Goal: Task Accomplishment & Management: Use online tool/utility

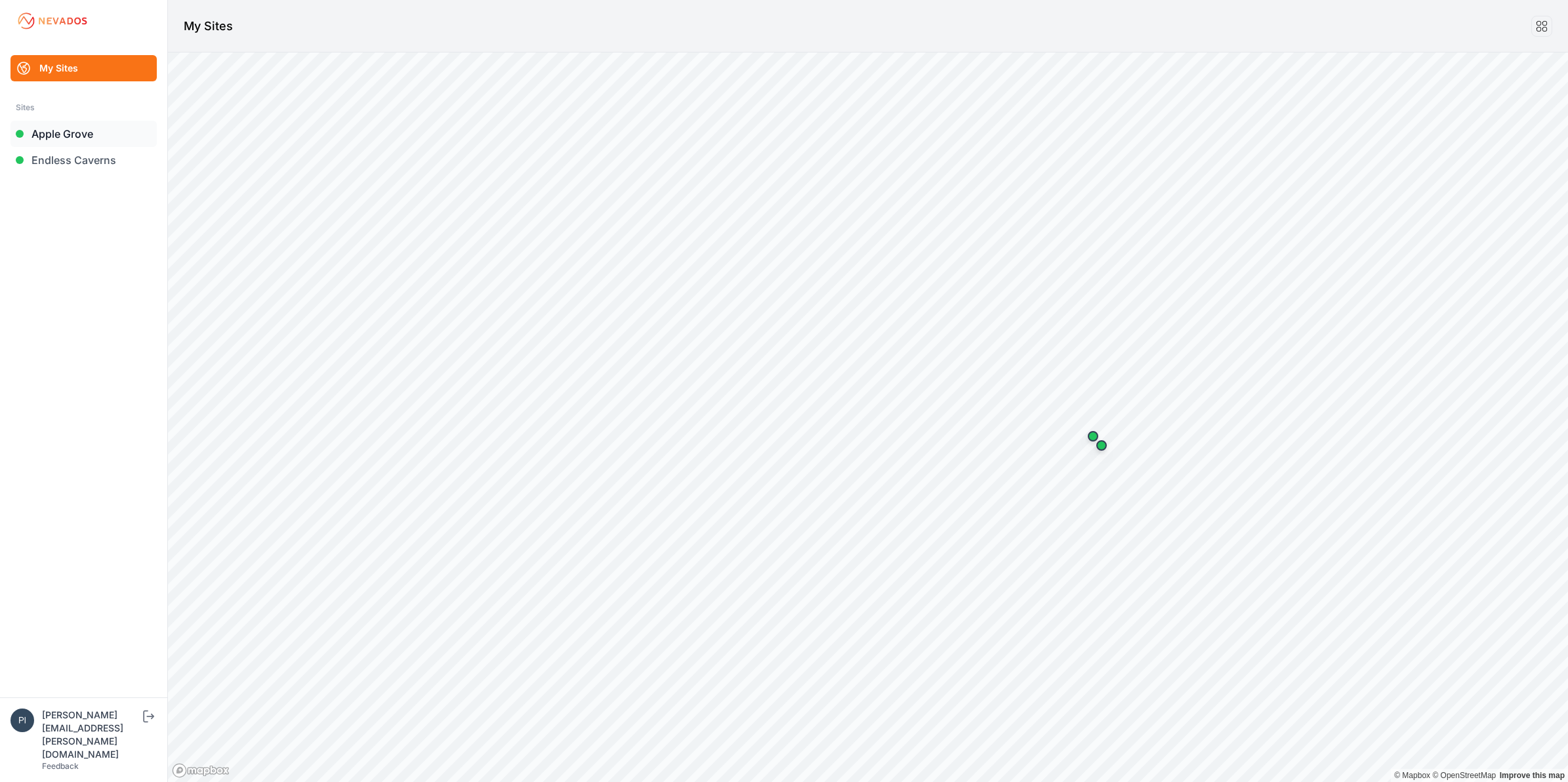
click at [60, 138] on link "Apple Grove" at bounding box center [83, 134] width 146 height 26
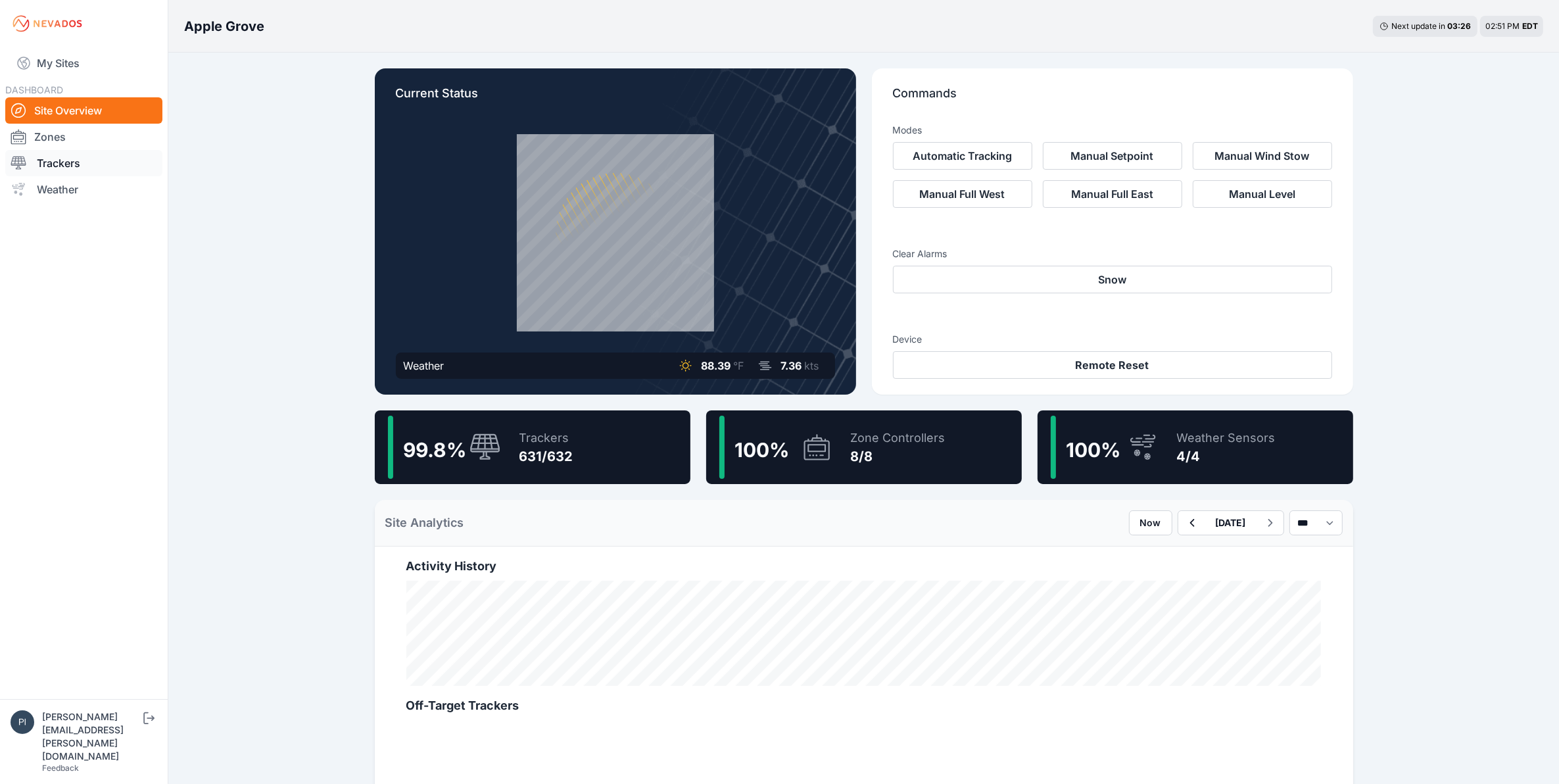
click at [58, 152] on link "Trackers" at bounding box center [83, 163] width 157 height 26
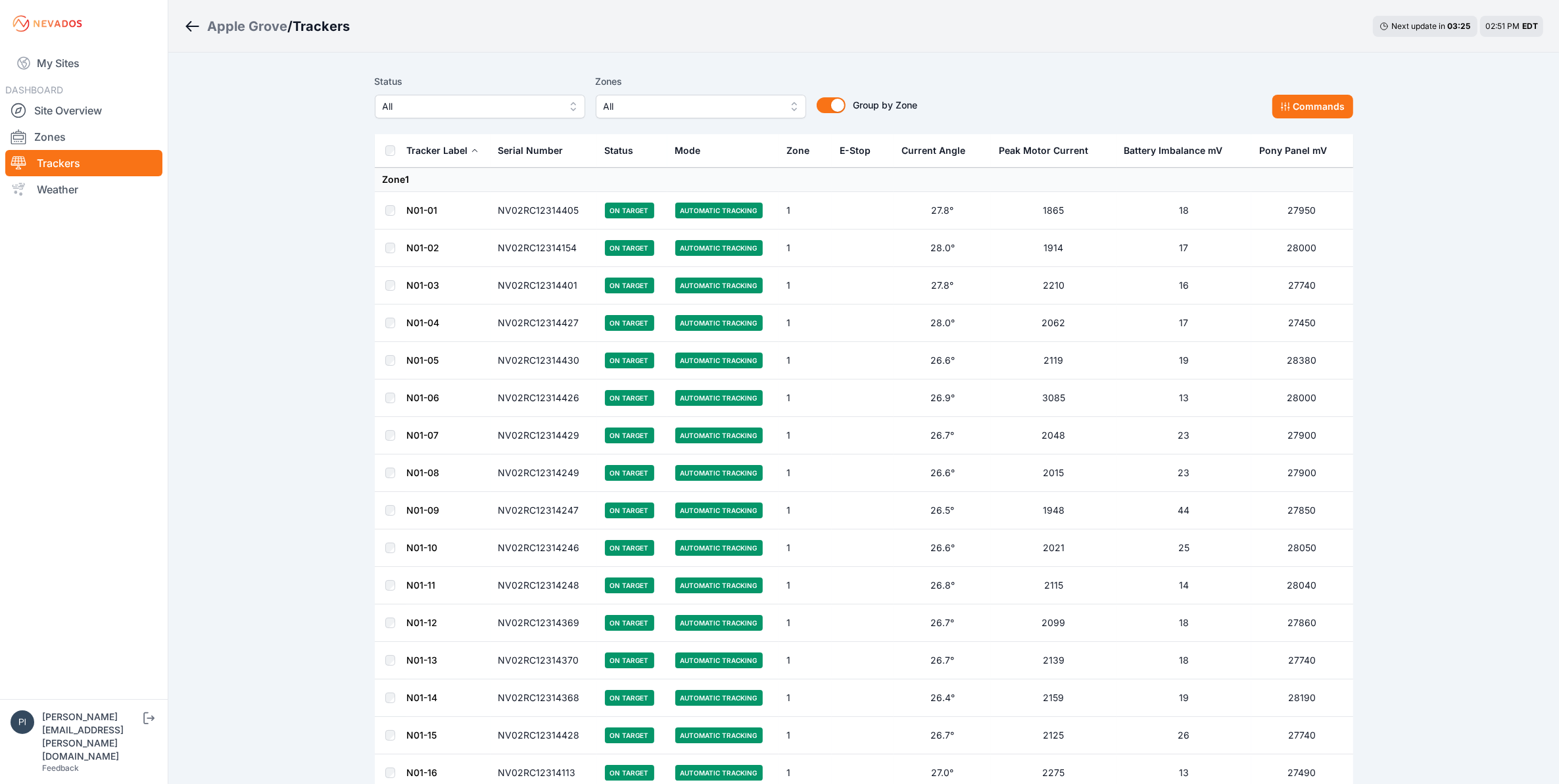
click at [521, 107] on span "All" at bounding box center [471, 107] width 176 height 16
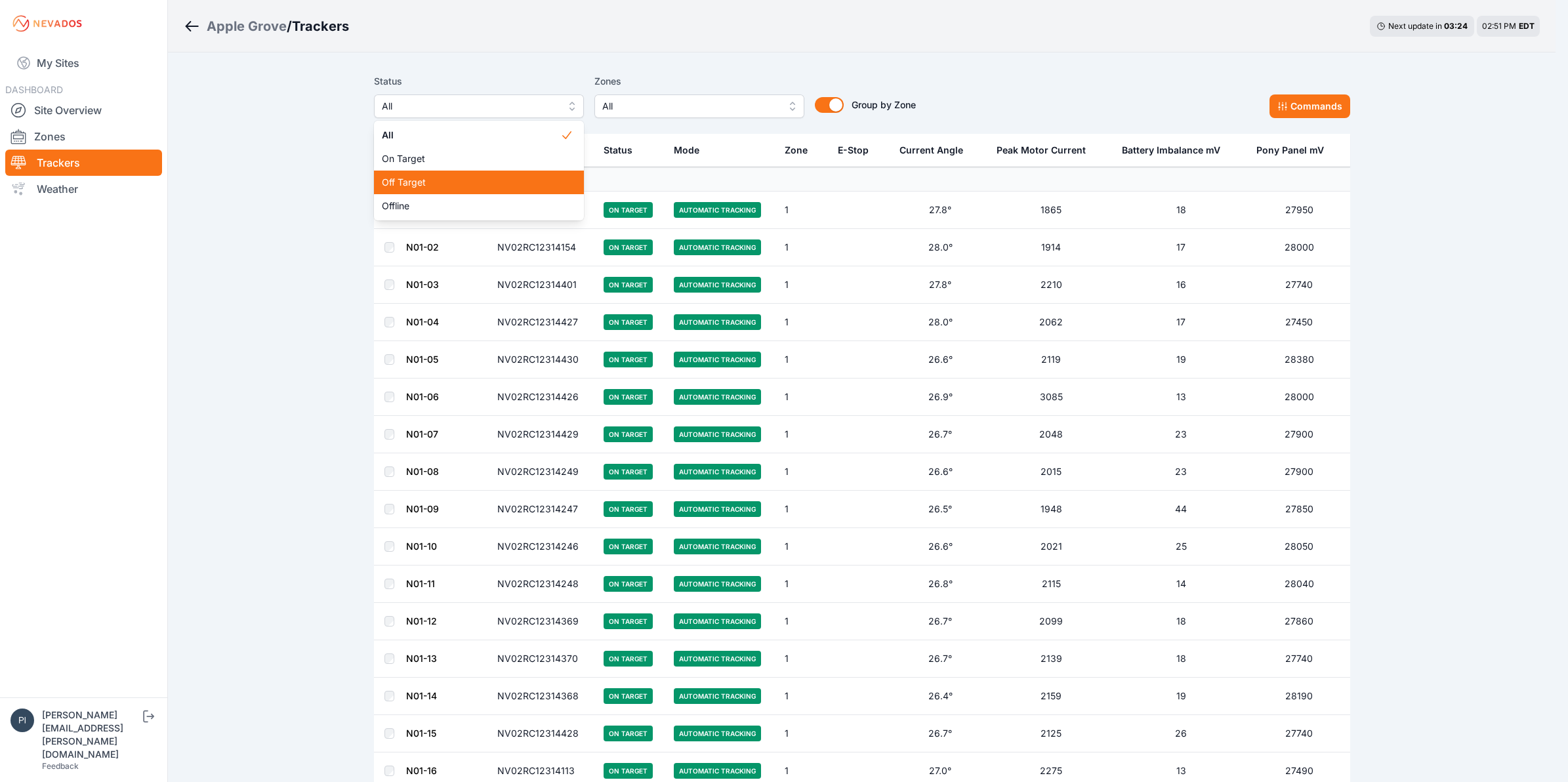
click at [482, 191] on div "Off Target" at bounding box center [479, 182] width 210 height 24
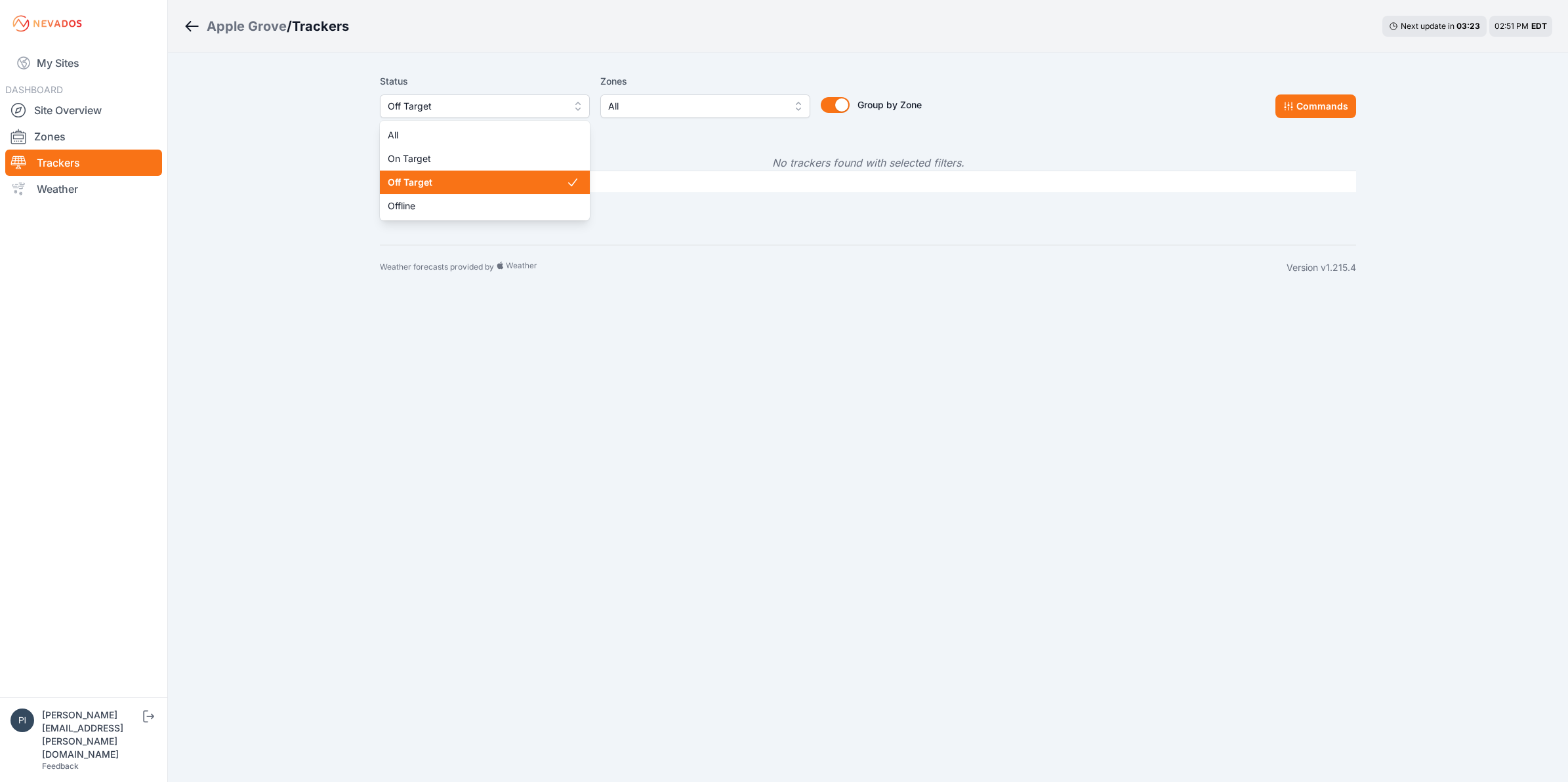
click at [484, 109] on span "Off Target" at bounding box center [476, 106] width 176 height 16
click at [474, 202] on span "Offline" at bounding box center [477, 206] width 178 height 13
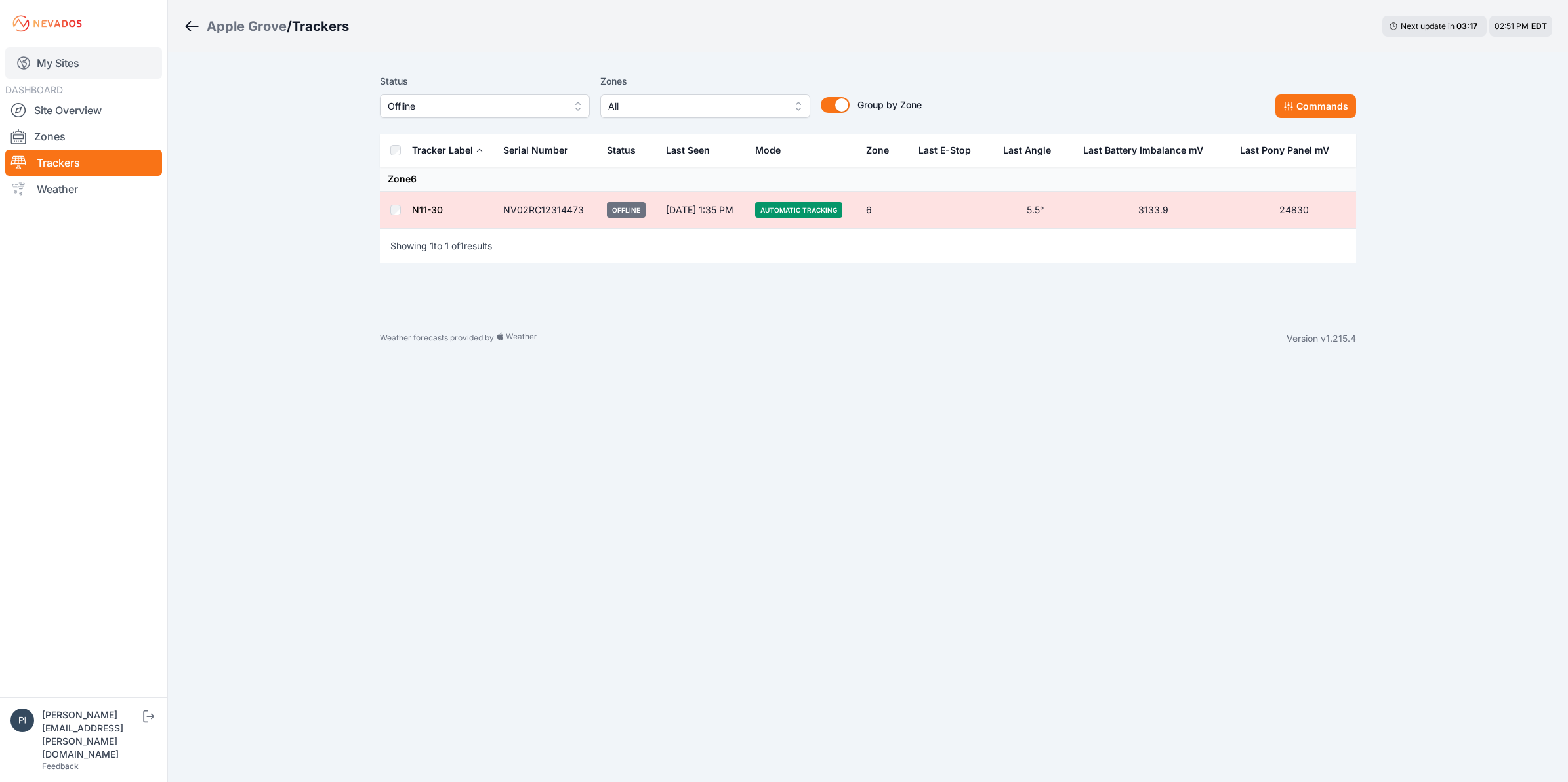
click at [80, 71] on link "My Sites" at bounding box center [83, 63] width 157 height 32
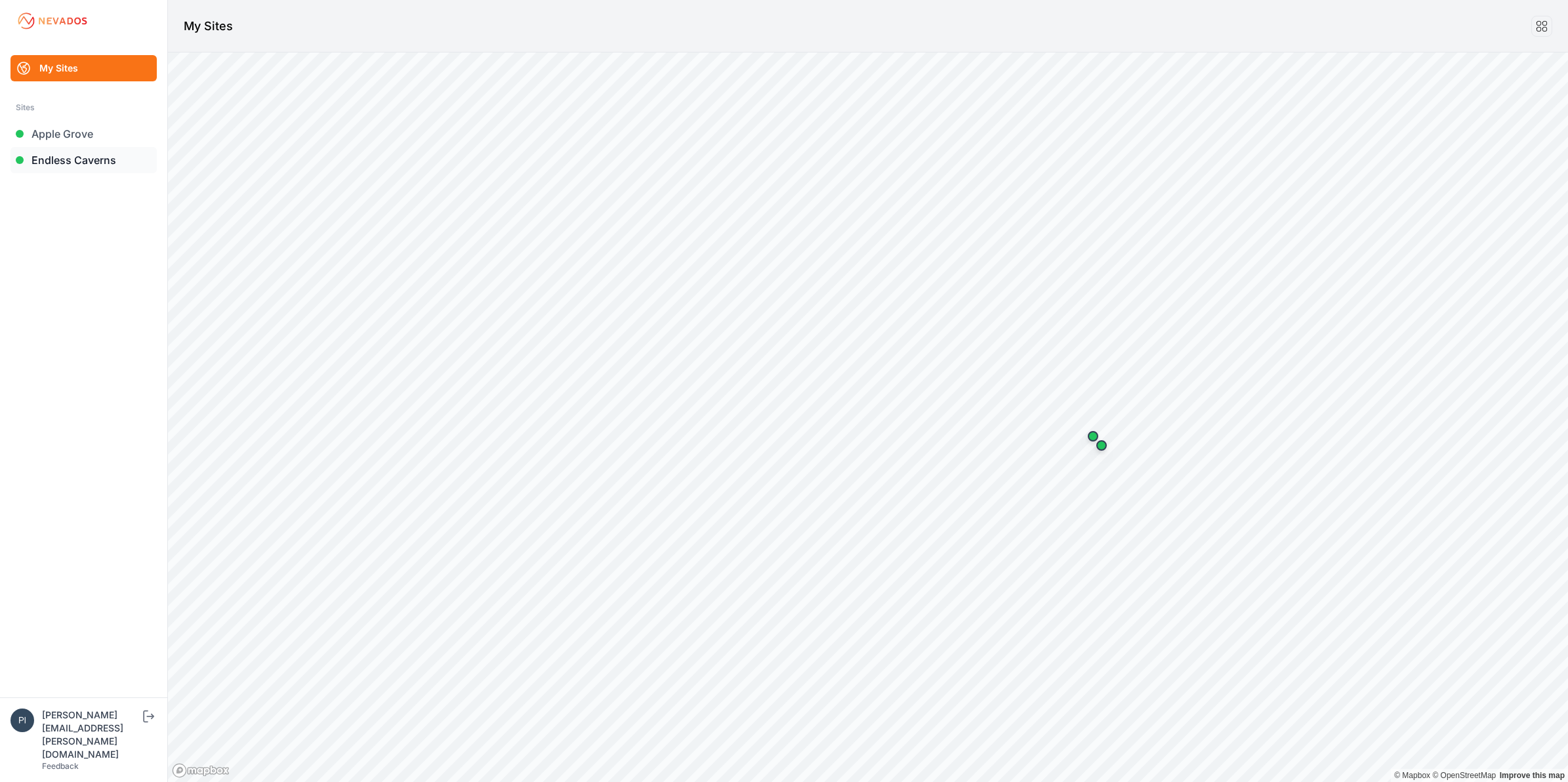
click at [63, 155] on link "Endless Caverns" at bounding box center [83, 160] width 146 height 26
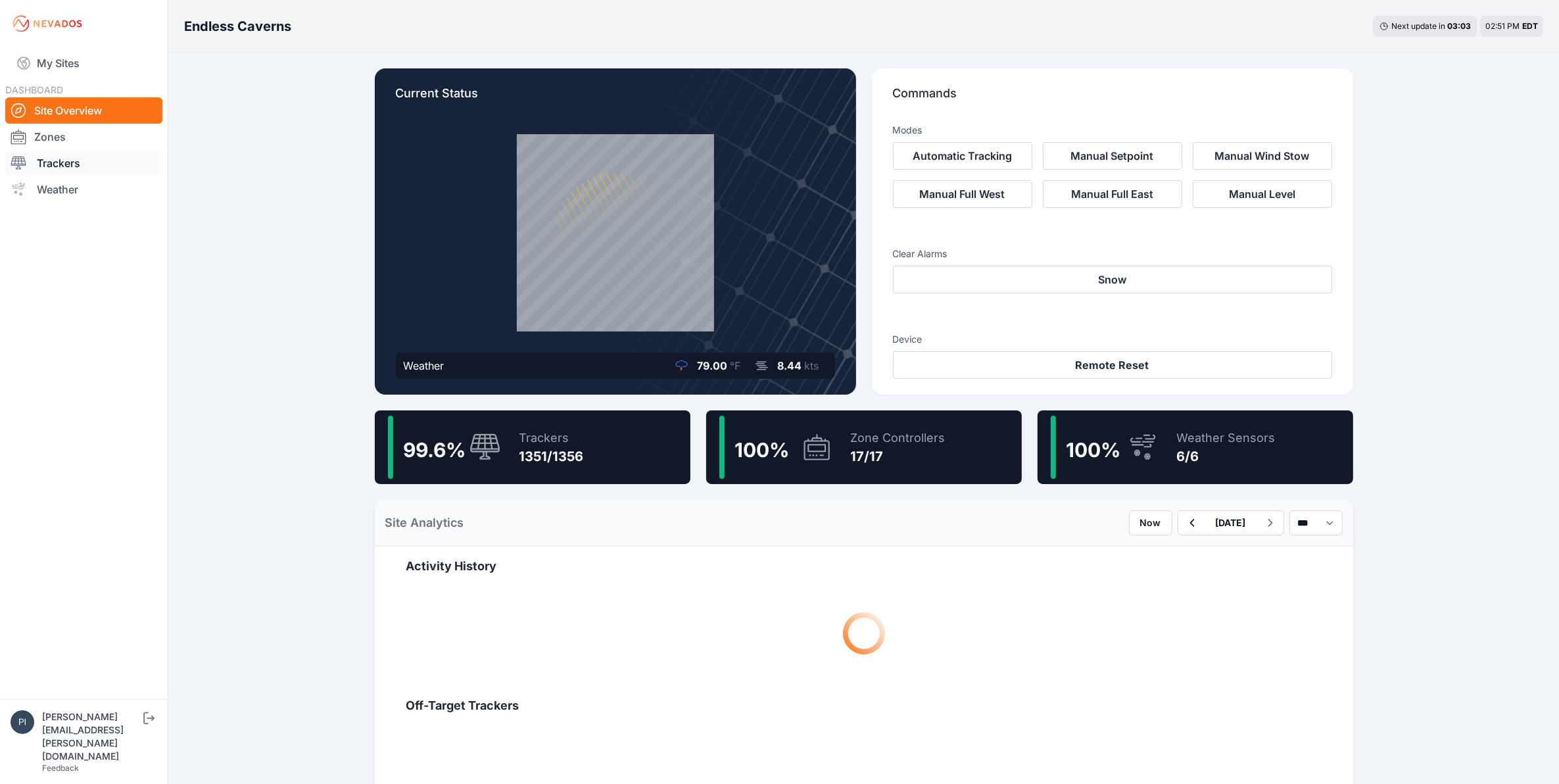
click at [111, 158] on link "Trackers" at bounding box center [83, 163] width 157 height 26
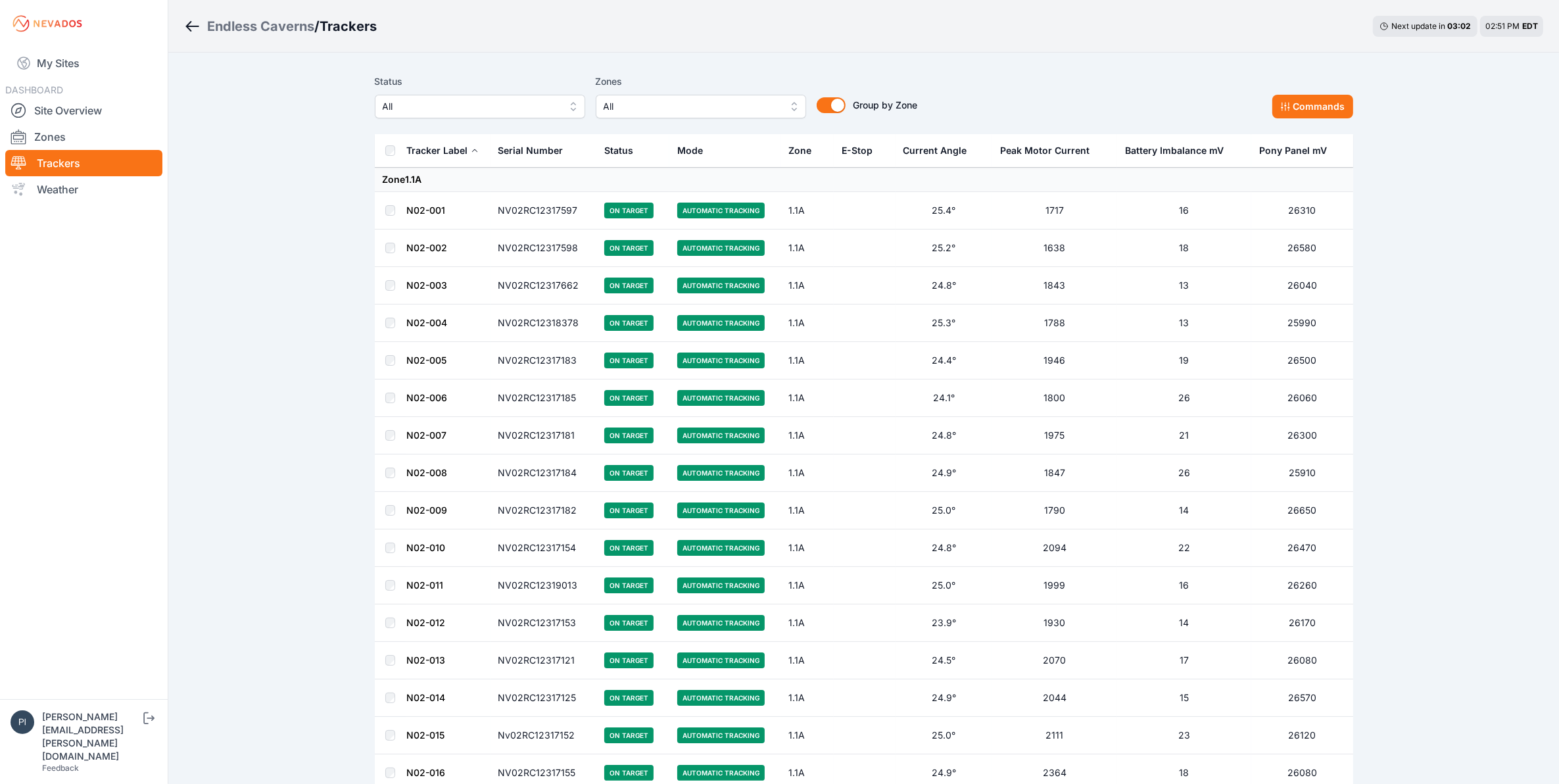
click at [504, 112] on span "All" at bounding box center [471, 107] width 176 height 16
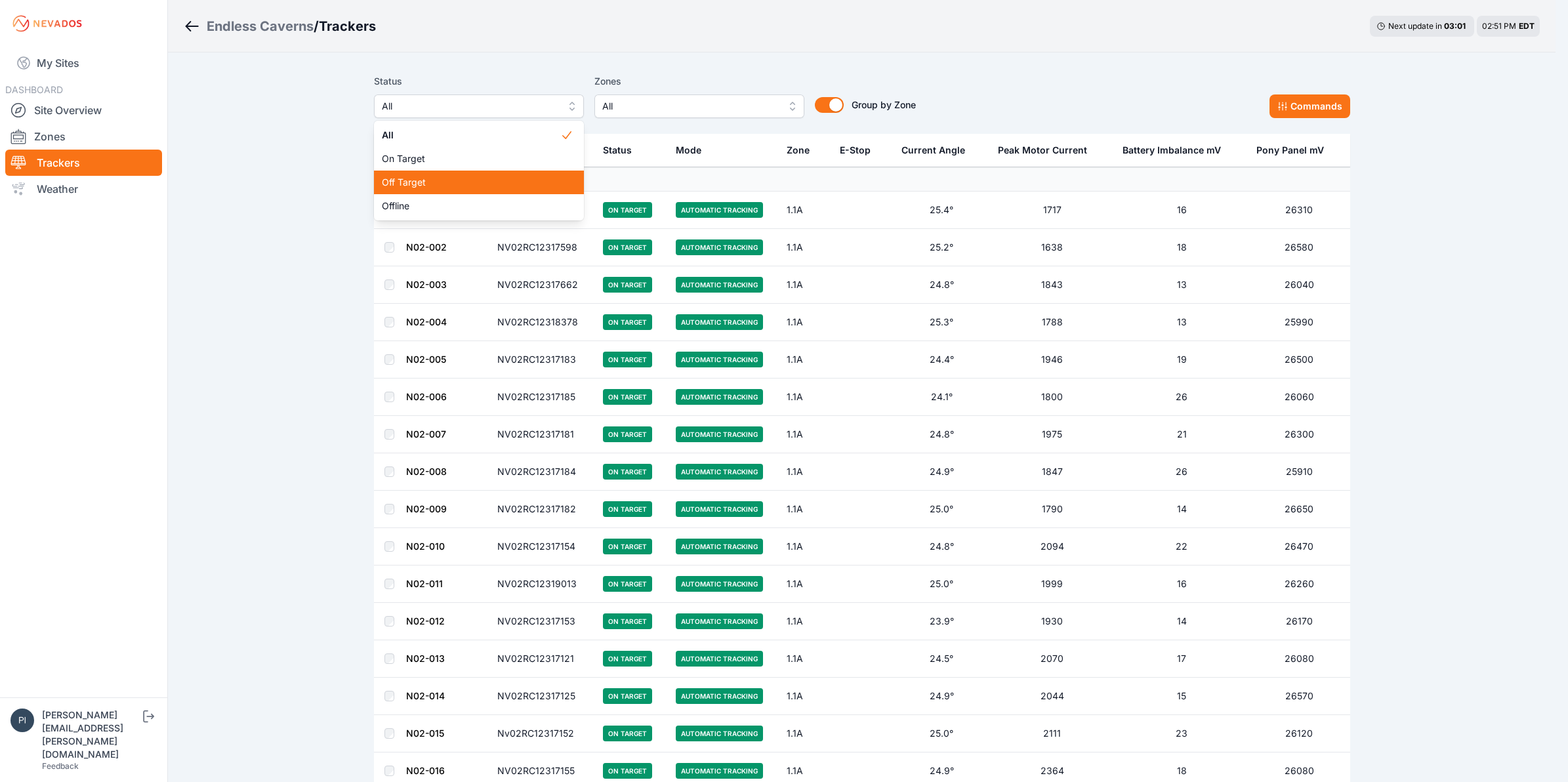
click at [486, 180] on span "Off Target" at bounding box center [471, 182] width 178 height 13
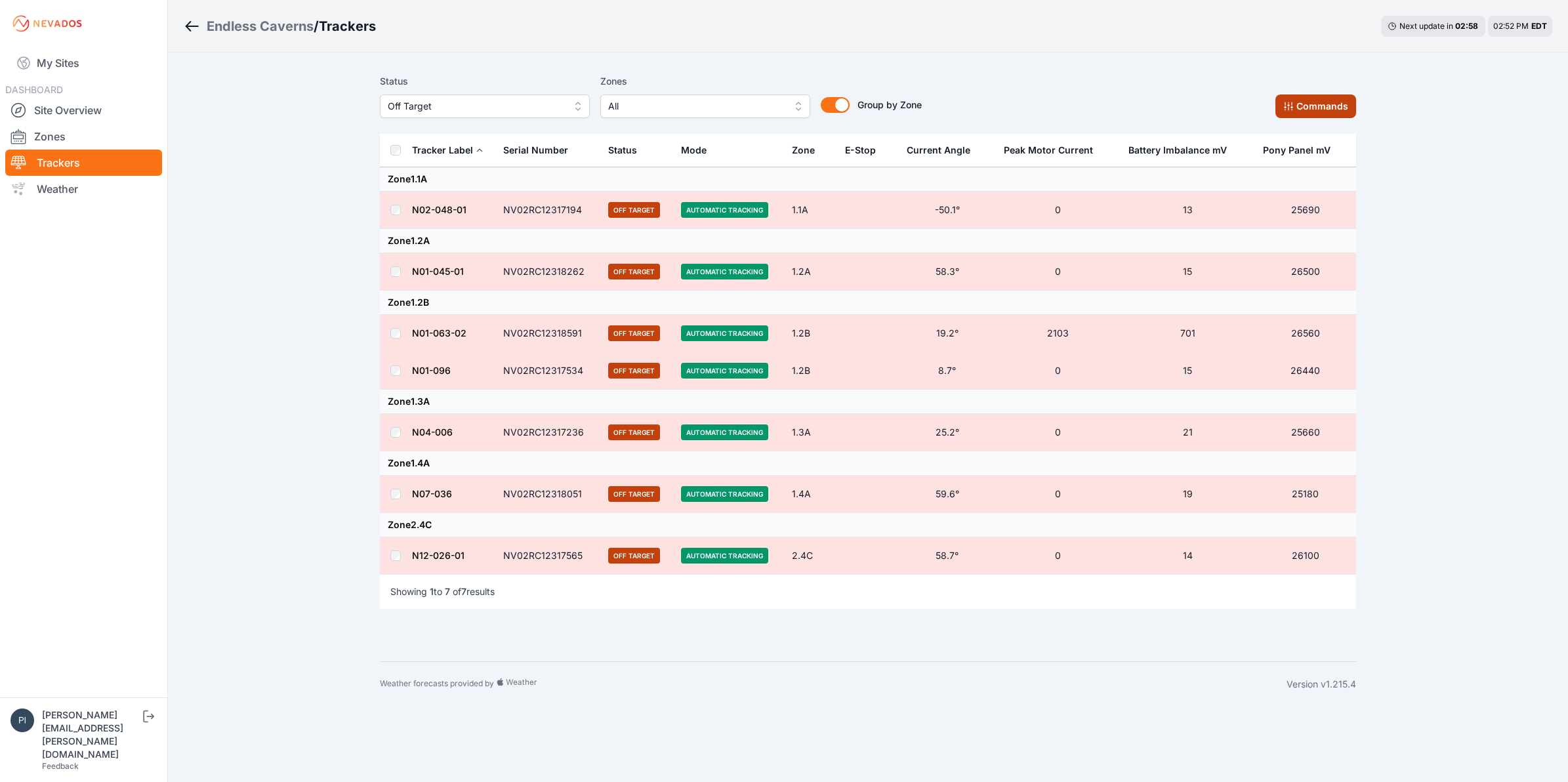
click at [1253, 106] on button "Commands" at bounding box center [1316, 106] width 81 height 24
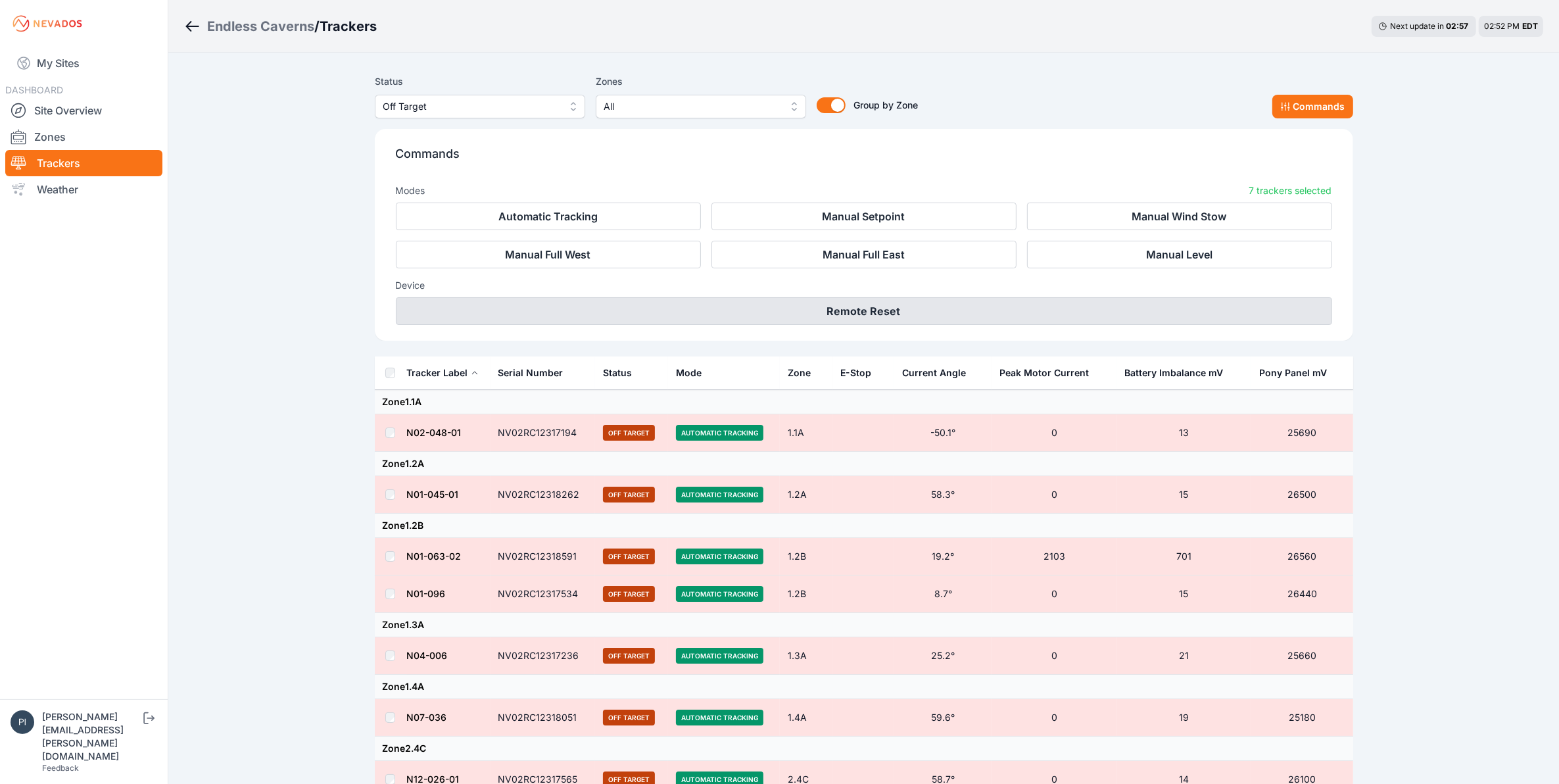
click at [836, 307] on button "Remote Reset" at bounding box center [864, 311] width 936 height 28
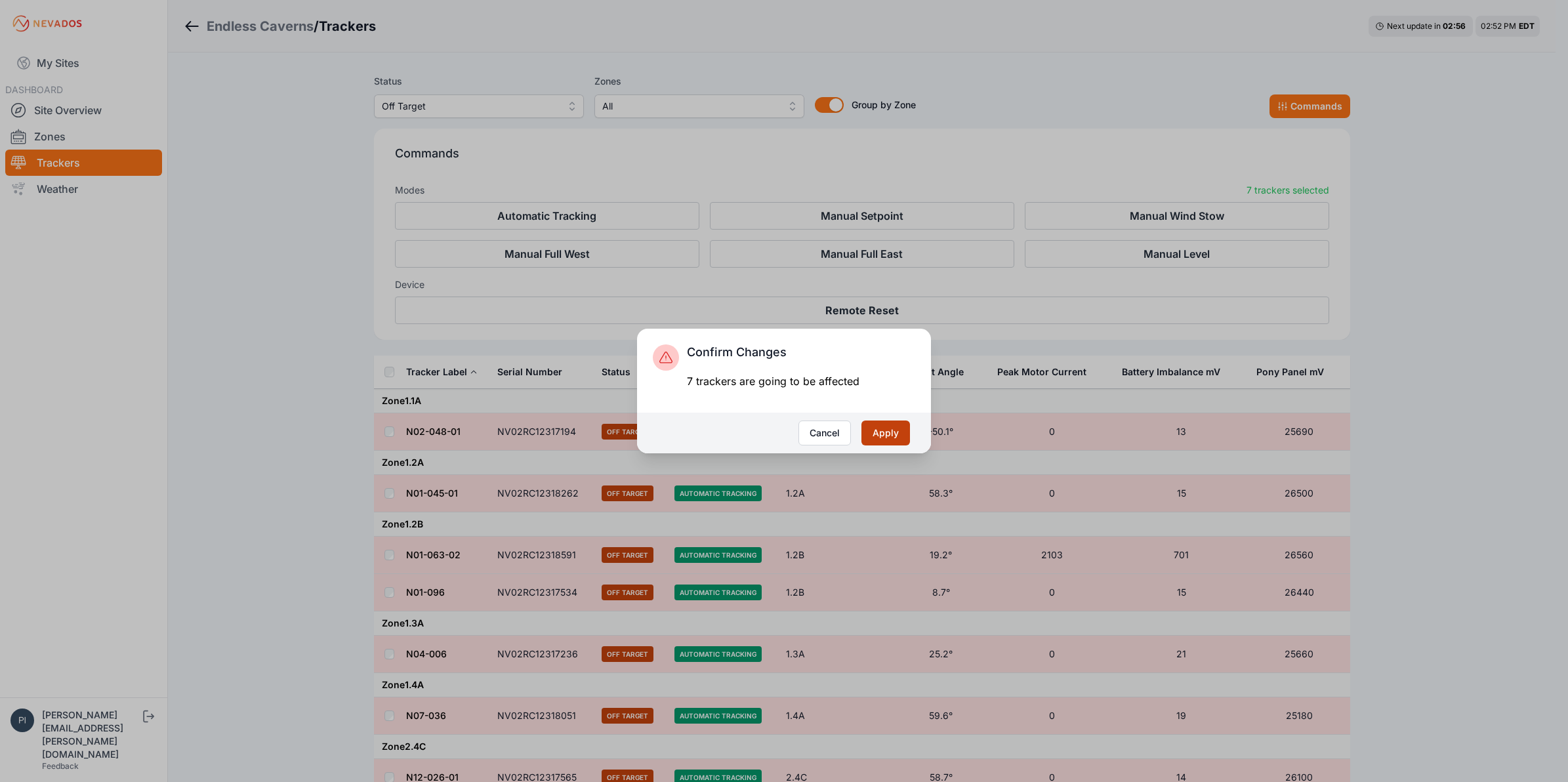
click at [889, 427] on button "Apply" at bounding box center [885, 433] width 48 height 25
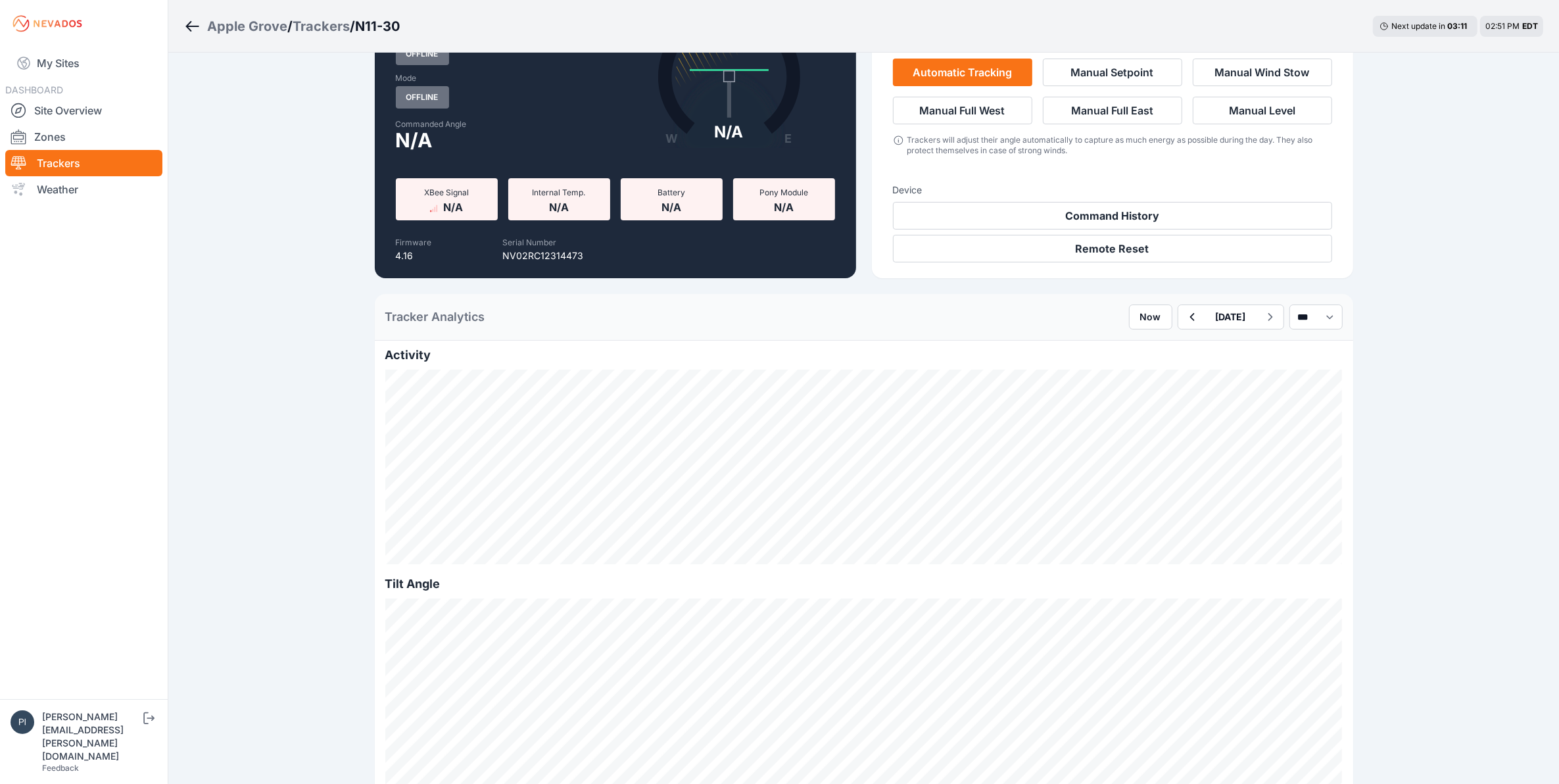
scroll to position [83, 0]
click at [1086, 258] on button "Remote Reset" at bounding box center [1112, 249] width 439 height 28
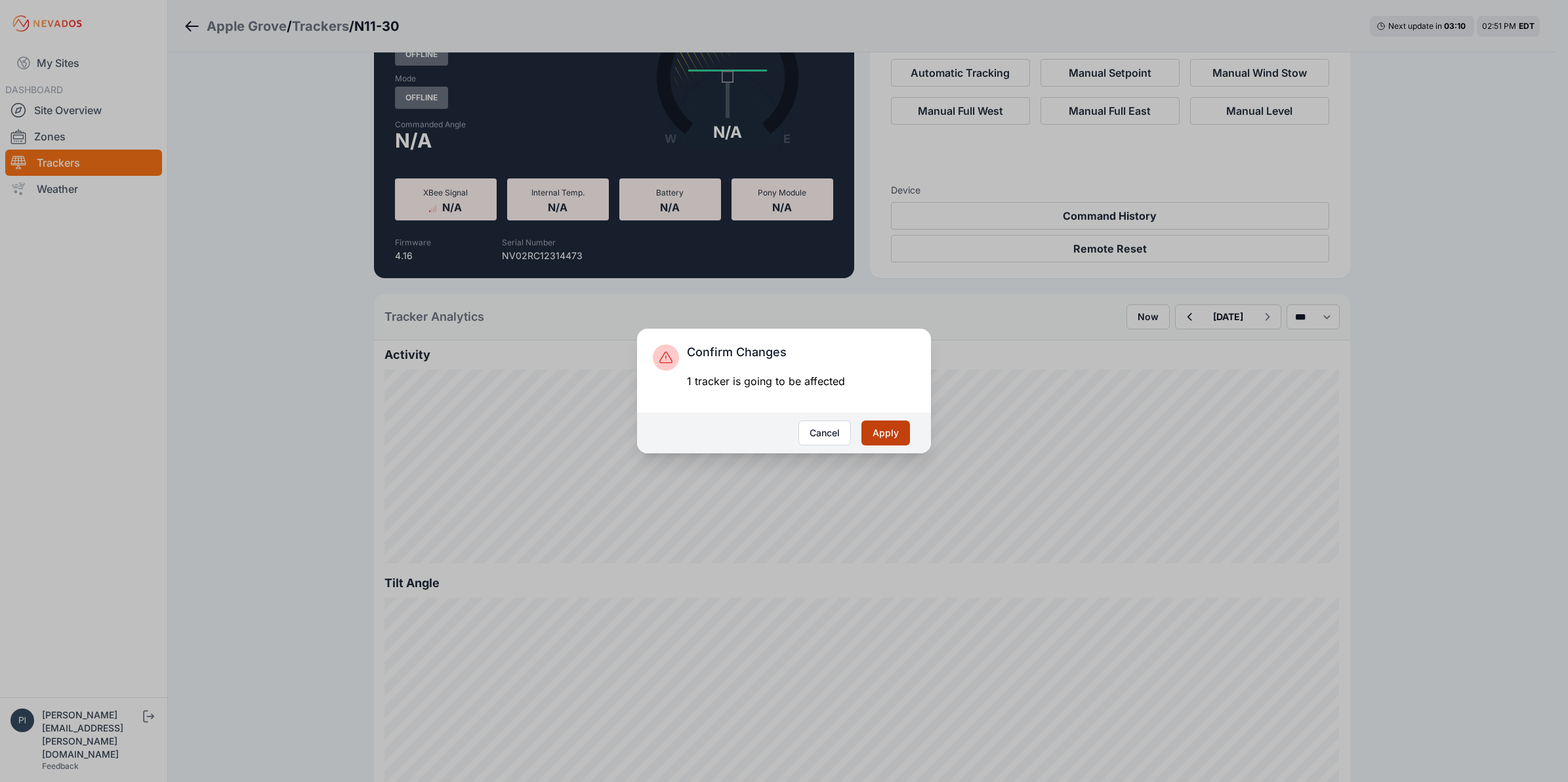
click at [889, 436] on button "Apply" at bounding box center [885, 433] width 48 height 25
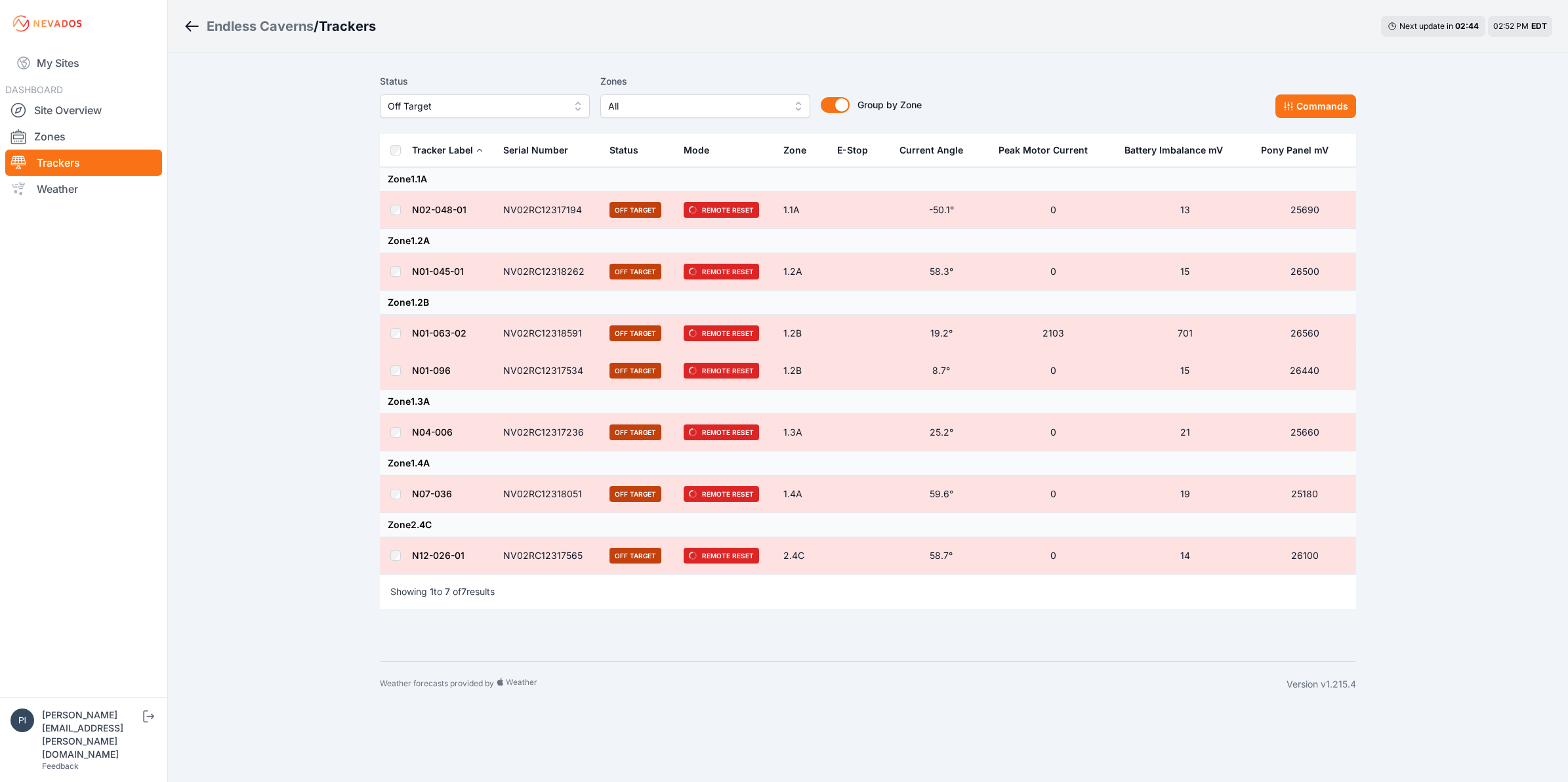
click at [854, 441] on td at bounding box center [860, 433] width 62 height 38
click at [456, 104] on span "Off Target" at bounding box center [476, 106] width 176 height 16
click at [443, 202] on span "Offline" at bounding box center [477, 206] width 178 height 13
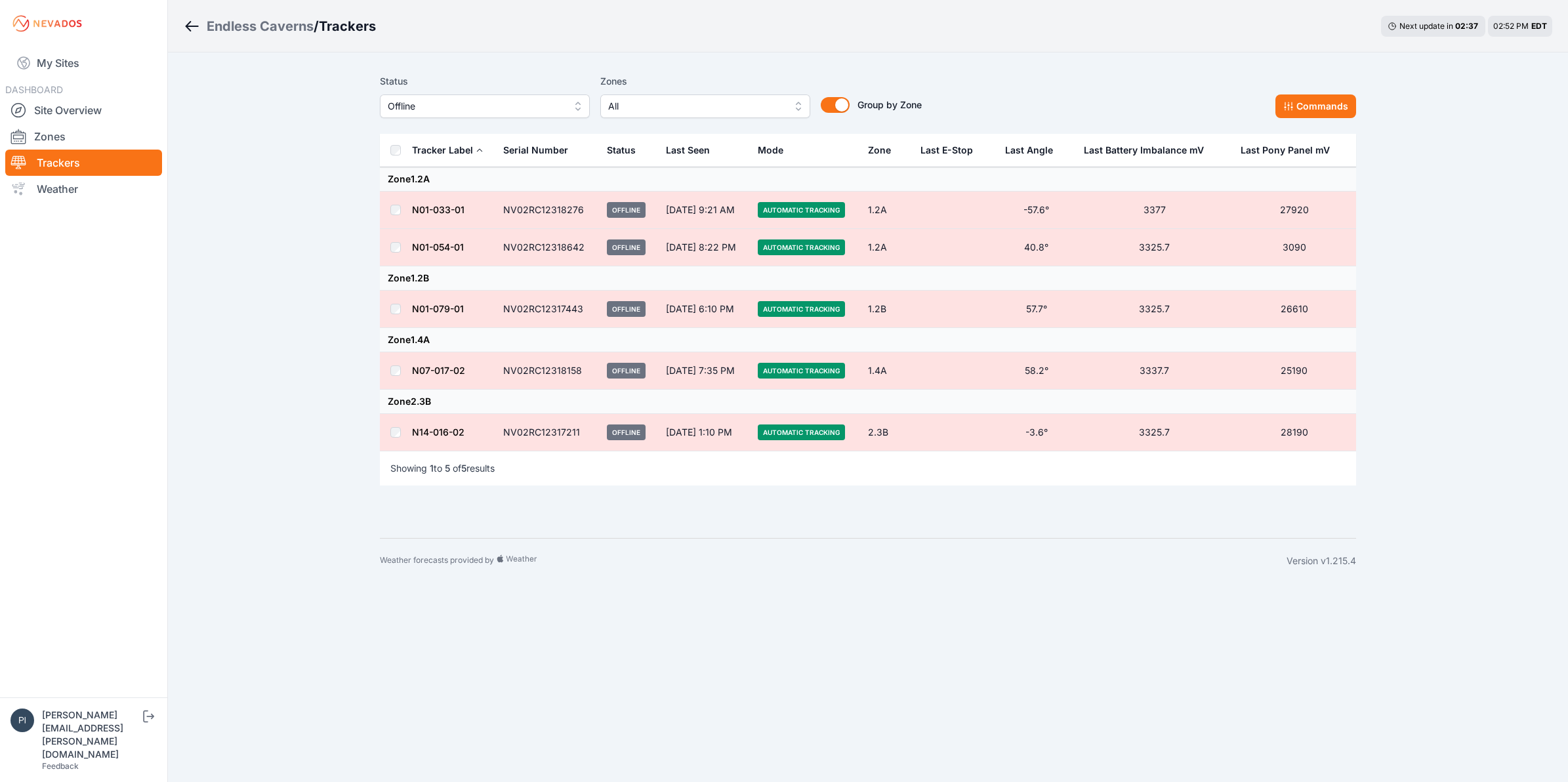
click at [440, 202] on td "N01-033-01" at bounding box center [453, 210] width 84 height 38
